Goal: Task Accomplishment & Management: Complete application form

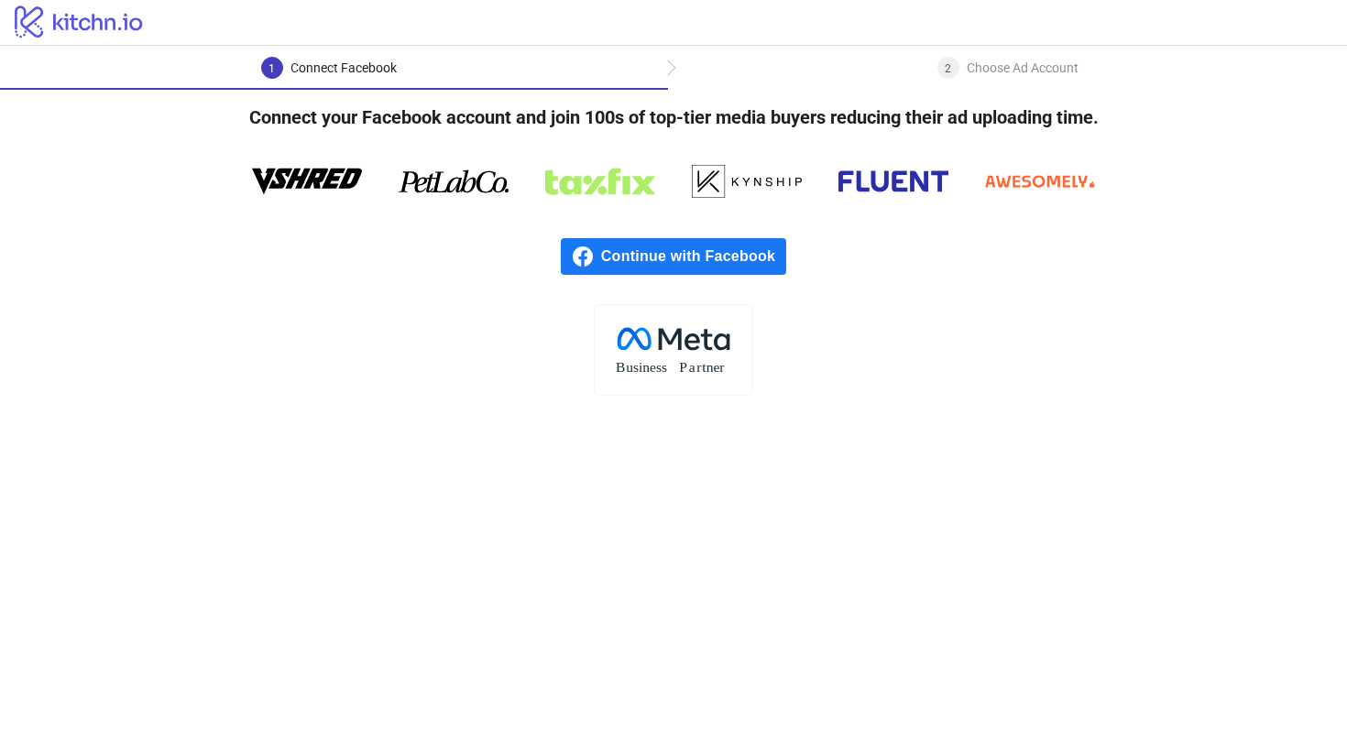
click at [760, 253] on span "Continue with Facebook" at bounding box center [693, 256] width 185 height 37
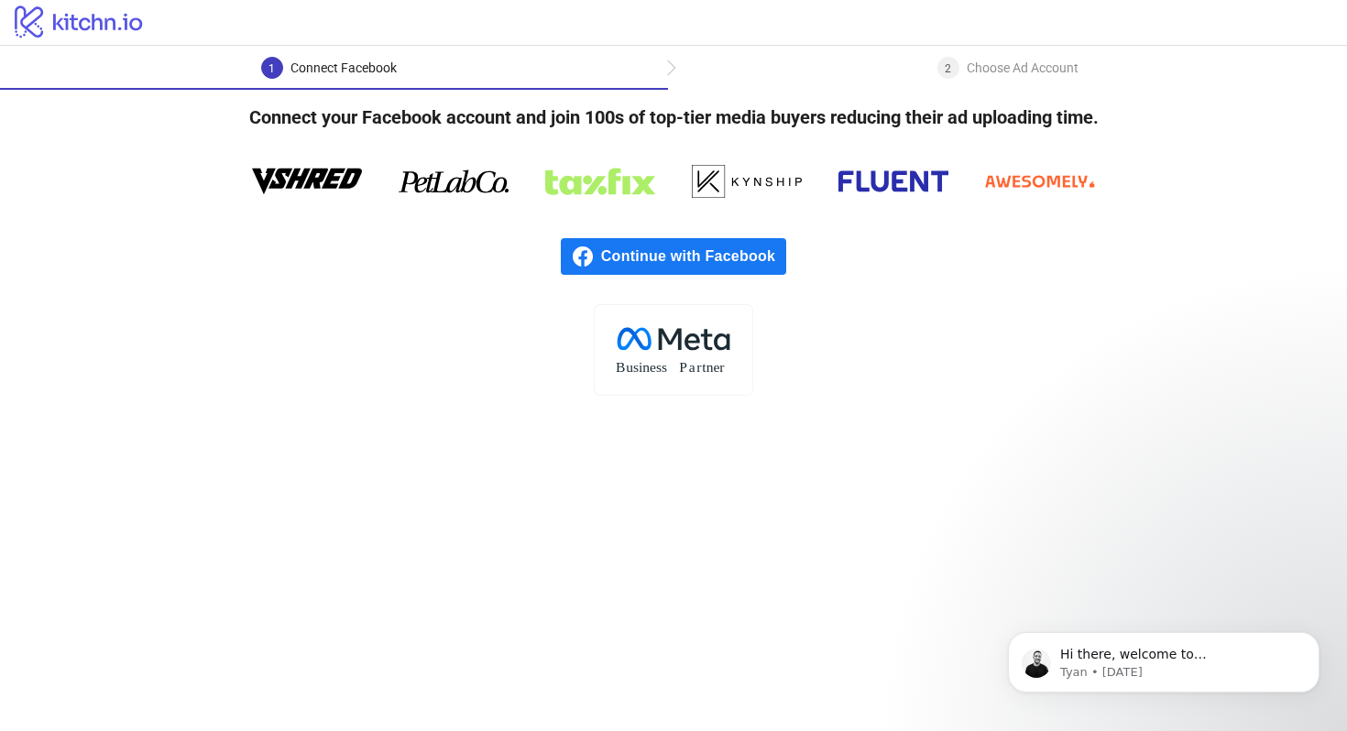
click at [685, 263] on span "Continue with Facebook" at bounding box center [693, 256] width 185 height 37
